Goal: Find contact information: Obtain details needed to contact an individual or organization

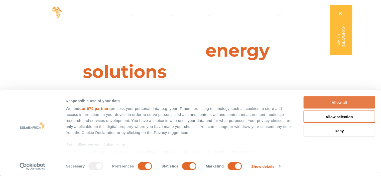
click at [349, 102] on button "Allow all" at bounding box center [339, 102] width 72 height 12
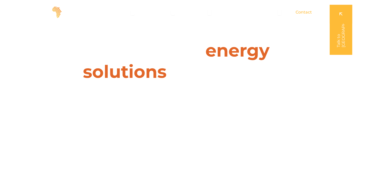
click at [307, 12] on span "Contact" at bounding box center [303, 12] width 16 height 6
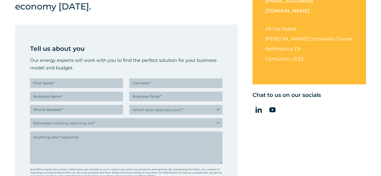
scroll to position [175, 0]
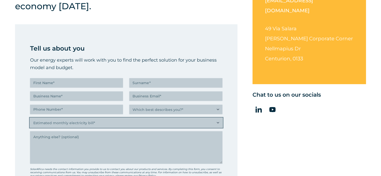
click at [178, 122] on select "Estimated monthly electricity bill* Less than R500K More than R500K" at bounding box center [126, 123] width 192 height 10
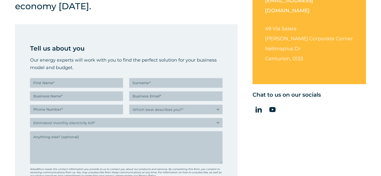
click at [249, 121] on div "Reach out to see how your business can take advantage of the emerging green eco…" at bounding box center [190, 103] width 381 height 276
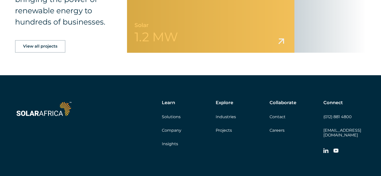
scroll to position [801, 0]
